Goal: Book appointment/travel/reservation

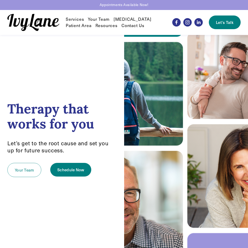
click at [30, 170] on link "Your Team" at bounding box center [24, 170] width 34 height 14
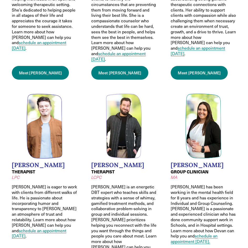
scroll to position [324, 0]
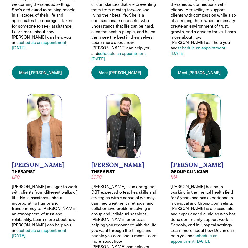
click at [59, 227] on link "schedule an appointment [DATE]" at bounding box center [39, 232] width 54 height 11
